Goal: Task Accomplishment & Management: Use online tool/utility

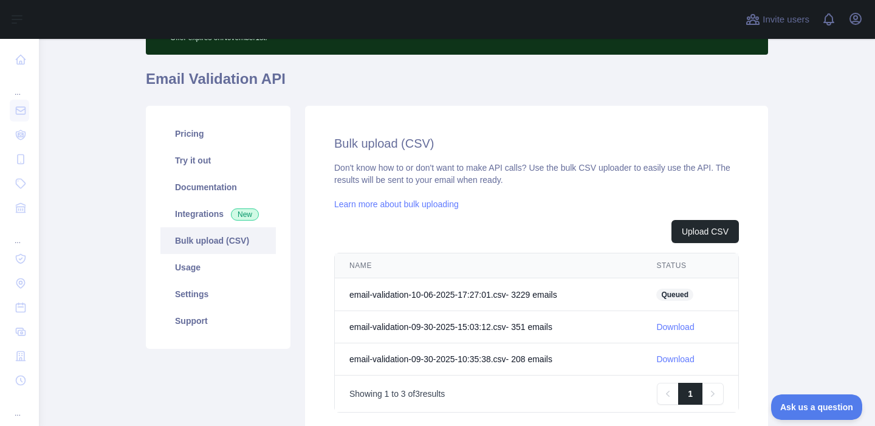
scroll to position [91, 0]
